Goal: Transaction & Acquisition: Purchase product/service

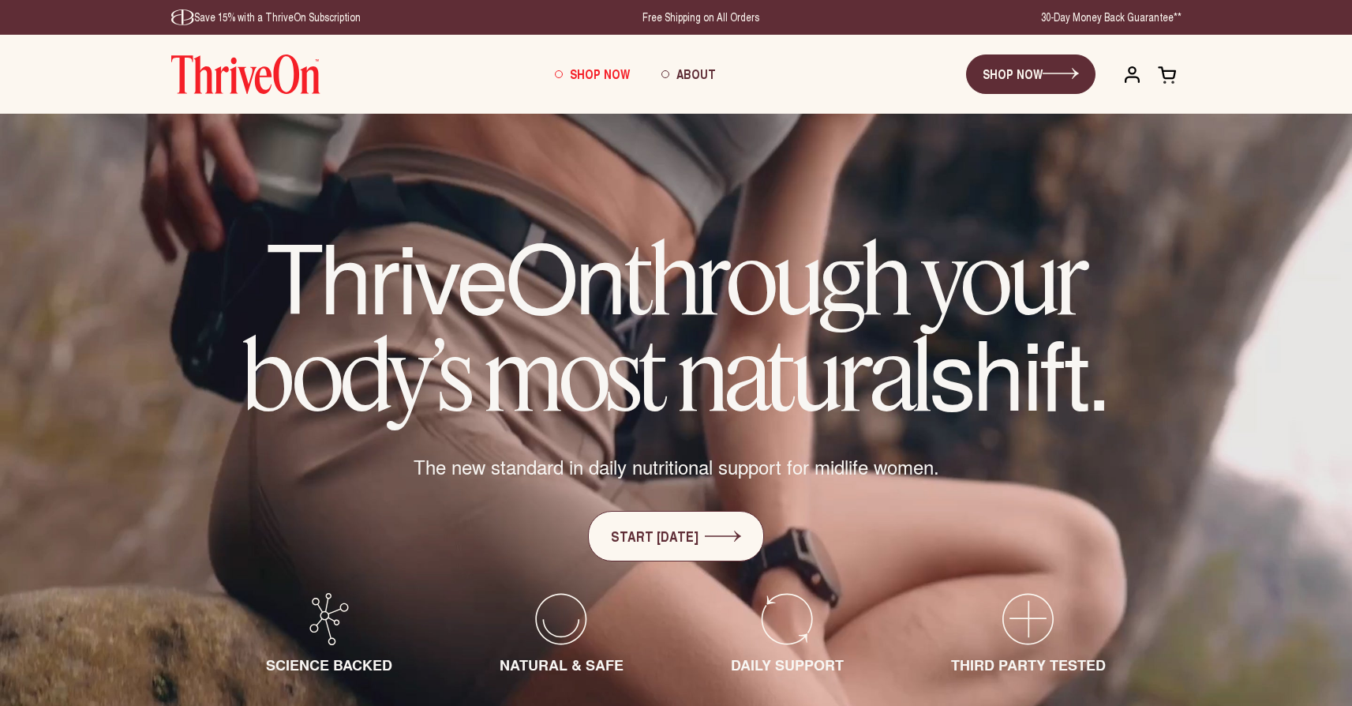
click at [600, 74] on span "Shop Now" at bounding box center [600, 74] width 60 height 18
click at [593, 76] on span "Shop Now" at bounding box center [600, 74] width 60 height 18
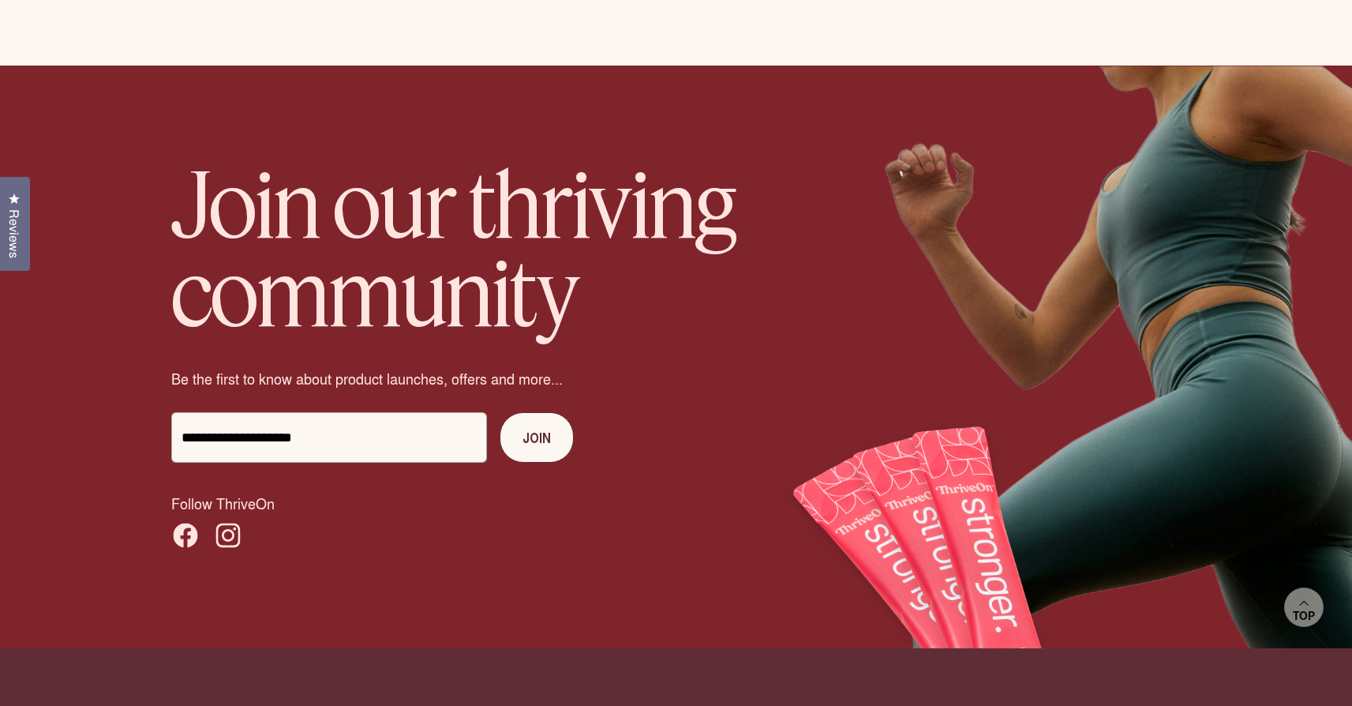
scroll to position [2765, 0]
